Goal: Information Seeking & Learning: Check status

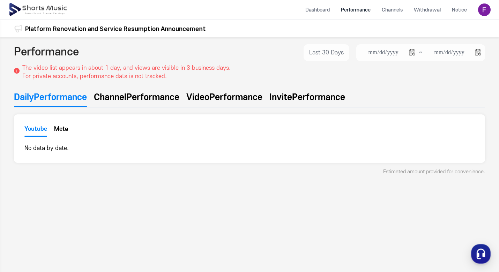
click at [136, 100] on span "Performance" at bounding box center [152, 97] width 53 height 13
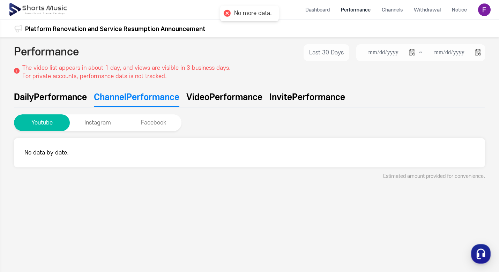
click at [219, 97] on span "Performance" at bounding box center [235, 97] width 53 height 13
type input "**********"
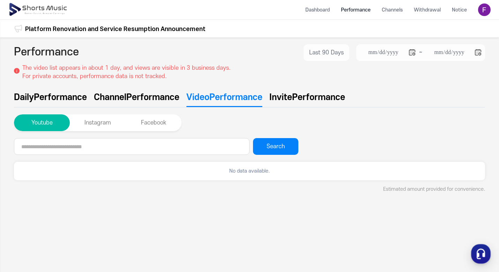
click at [490, 9] on img at bounding box center [484, 9] width 13 height 13
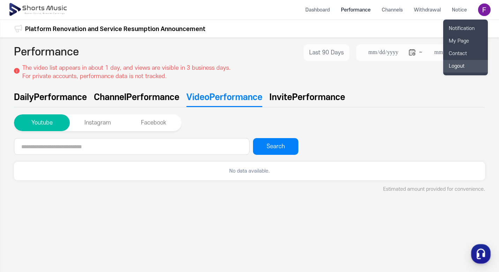
click at [465, 67] on link "Logout" at bounding box center [465, 66] width 45 height 13
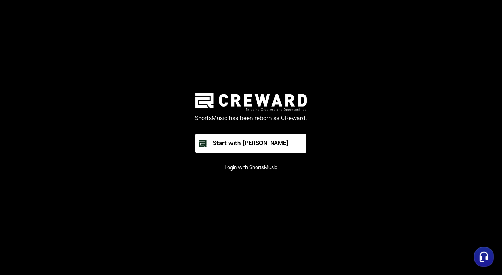
click at [268, 167] on button "Login with ShortsMusic" at bounding box center [251, 168] width 53 height 7
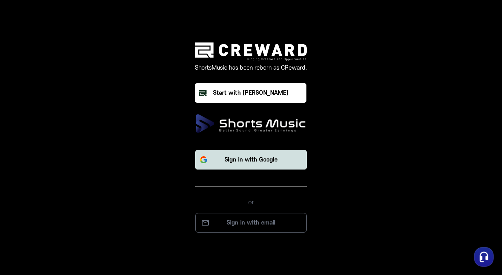
click at [274, 163] on p "Sign in with Google" at bounding box center [251, 160] width 53 height 8
click at [259, 159] on p "Sign in with Google" at bounding box center [251, 160] width 53 height 8
